Goal: Check status: Check status

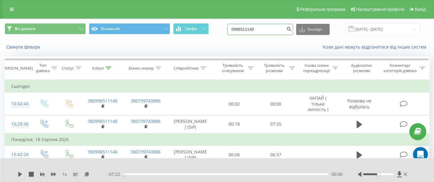
drag, startPoint x: 261, startPoint y: 32, endPoint x: 215, endPoint y: 33, distance: 45.3
click at [215, 33] on div "Всі дзвінки Основний Графік 0996511140 Експорт .csv .xls .xlsx 20.05.2025 - 20.…" at bounding box center [217, 29] width 425 height 12
paste input "56628398"
type input "0956628398"
click at [292, 29] on icon "submit" at bounding box center [288, 28] width 5 height 4
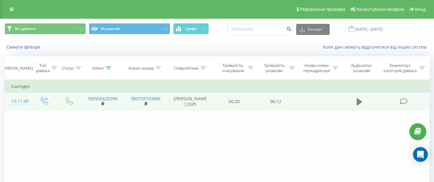
click at [360, 103] on icon at bounding box center [360, 101] width 6 height 7
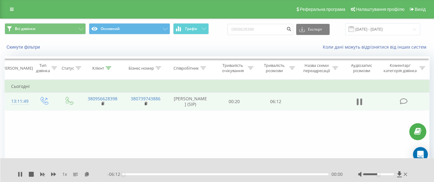
click at [361, 101] on icon at bounding box center [361, 102] width 2 height 7
click at [399, 173] on icon at bounding box center [399, 174] width 5 height 6
